Goal: Check status

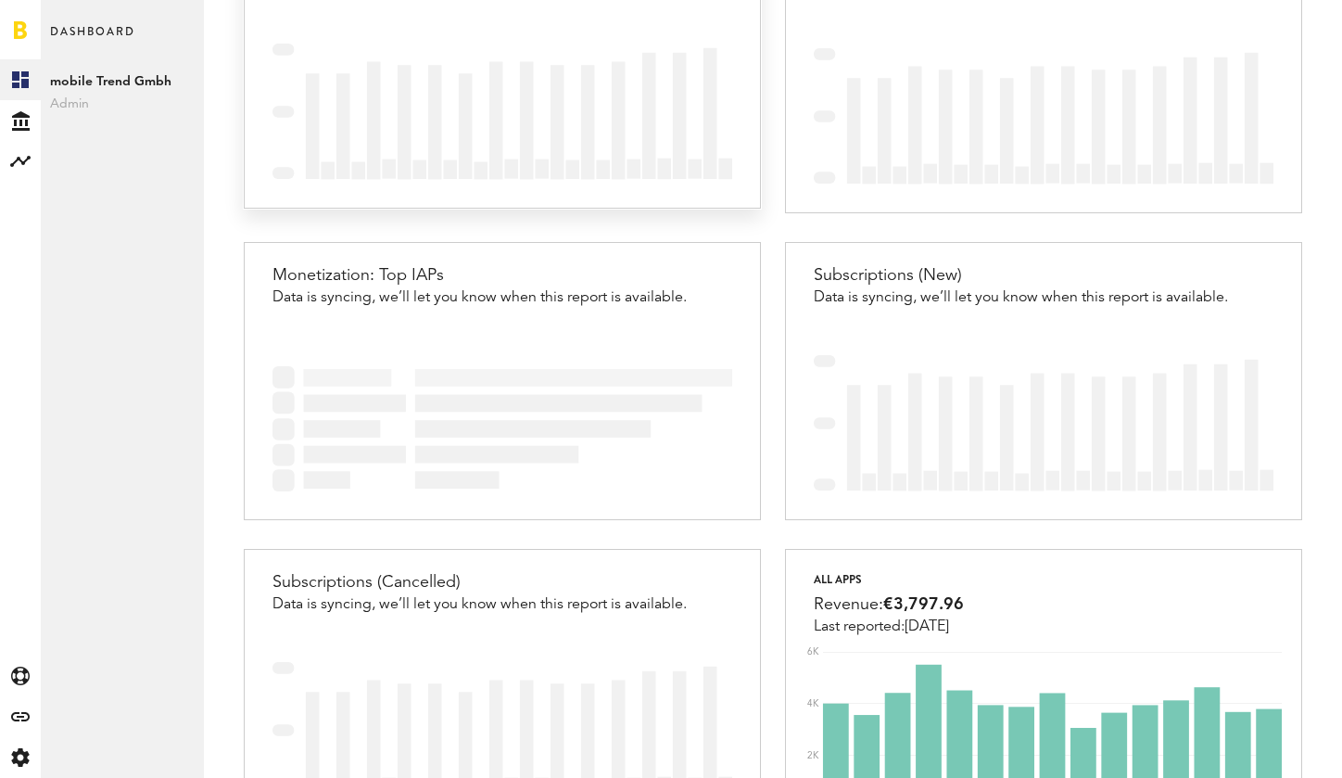
scroll to position [1090, 0]
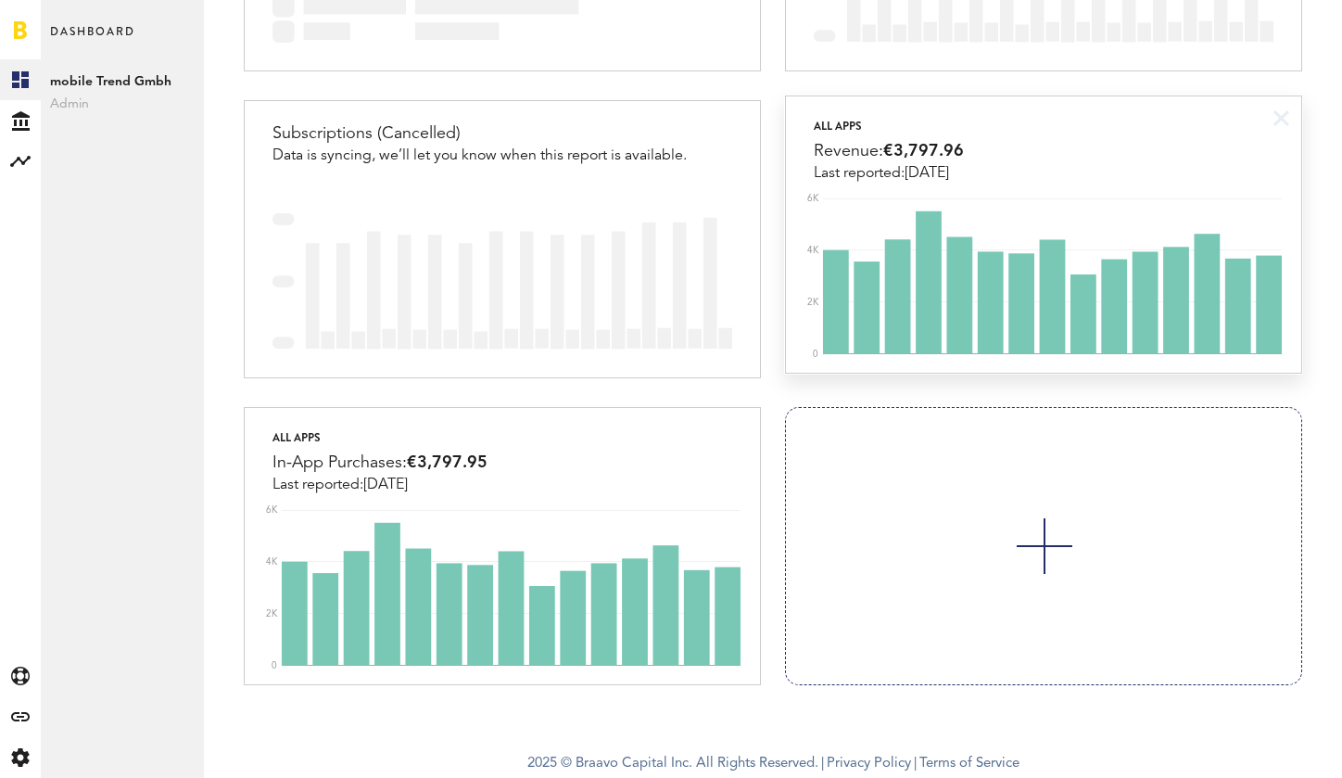
click at [921, 161] on div "Revenue: €3,797.96" at bounding box center [889, 151] width 150 height 28
